Goal: Check status: Check status

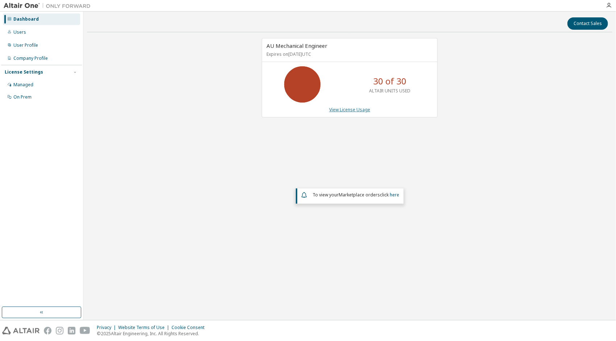
click at [351, 109] on link "View License Usage" at bounding box center [349, 110] width 41 height 6
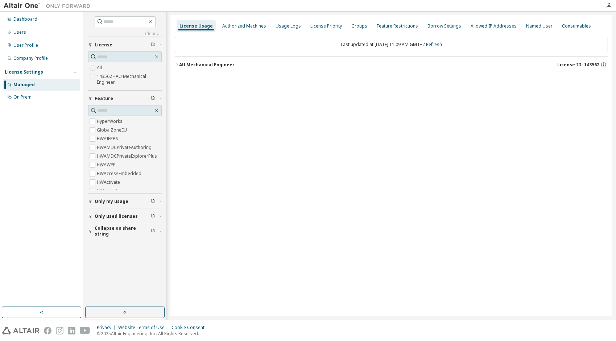
click at [176, 64] on icon "button" at bounding box center [177, 65] width 4 height 4
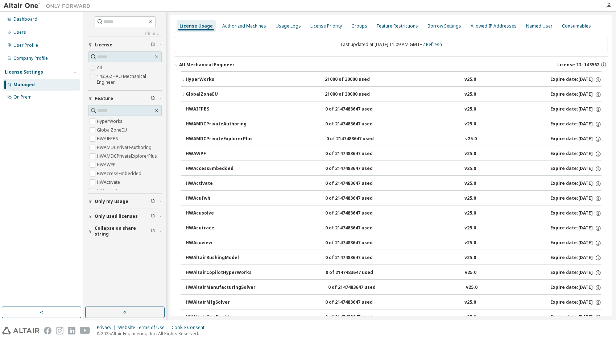
click at [183, 79] on icon "button" at bounding box center [183, 80] width 4 height 4
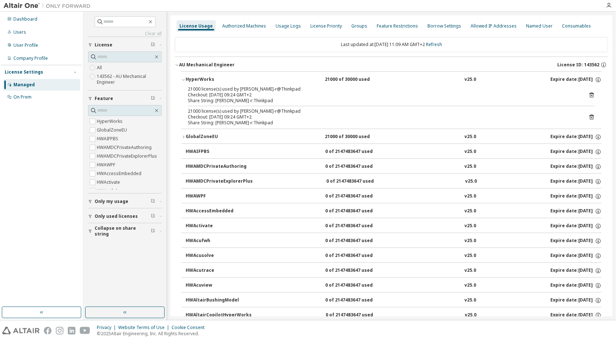
click at [184, 80] on icon "button" at bounding box center [183, 80] width 4 height 4
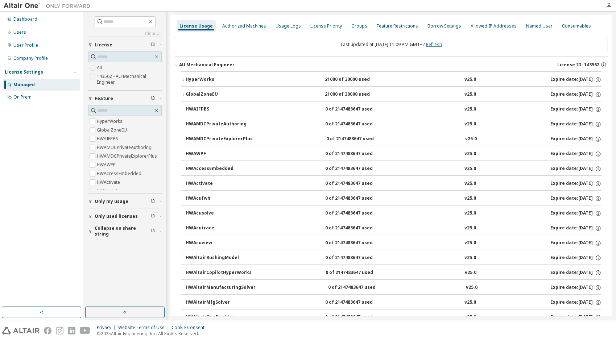
click at [441, 46] on link "Refresh" at bounding box center [434, 44] width 16 height 6
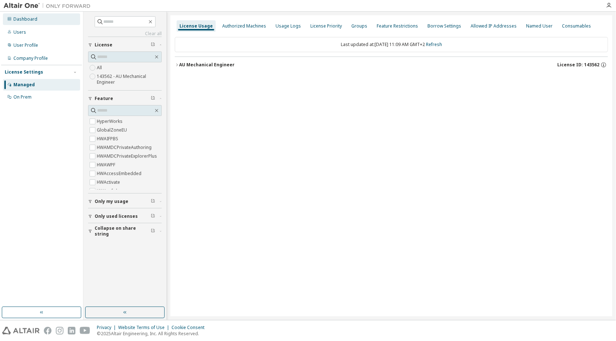
click at [34, 22] on div "Dashboard" at bounding box center [41, 19] width 77 height 12
